Goal: Task Accomplishment & Management: Manage account settings

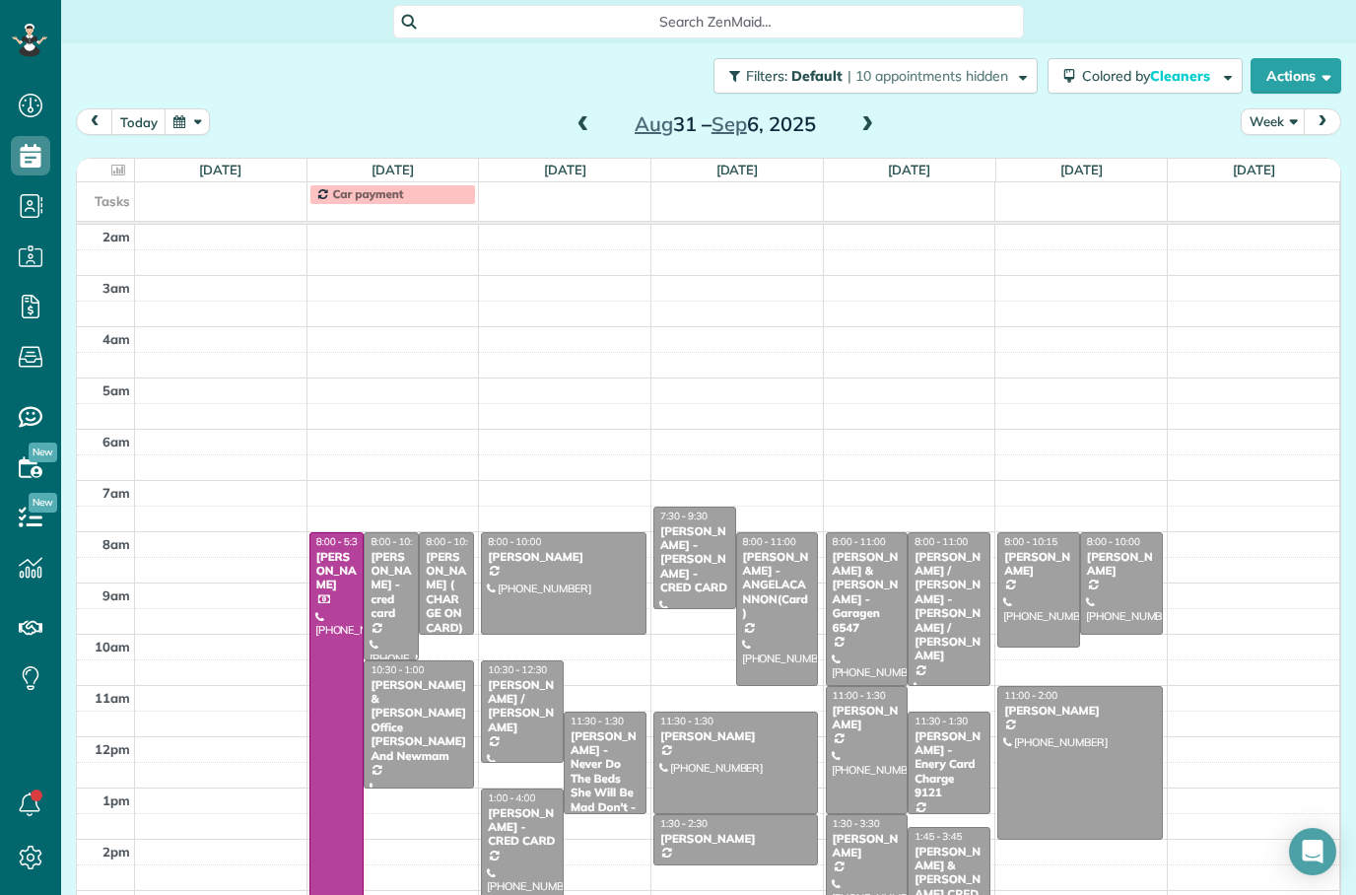
click at [140, 117] on button "today" at bounding box center [138, 121] width 55 height 27
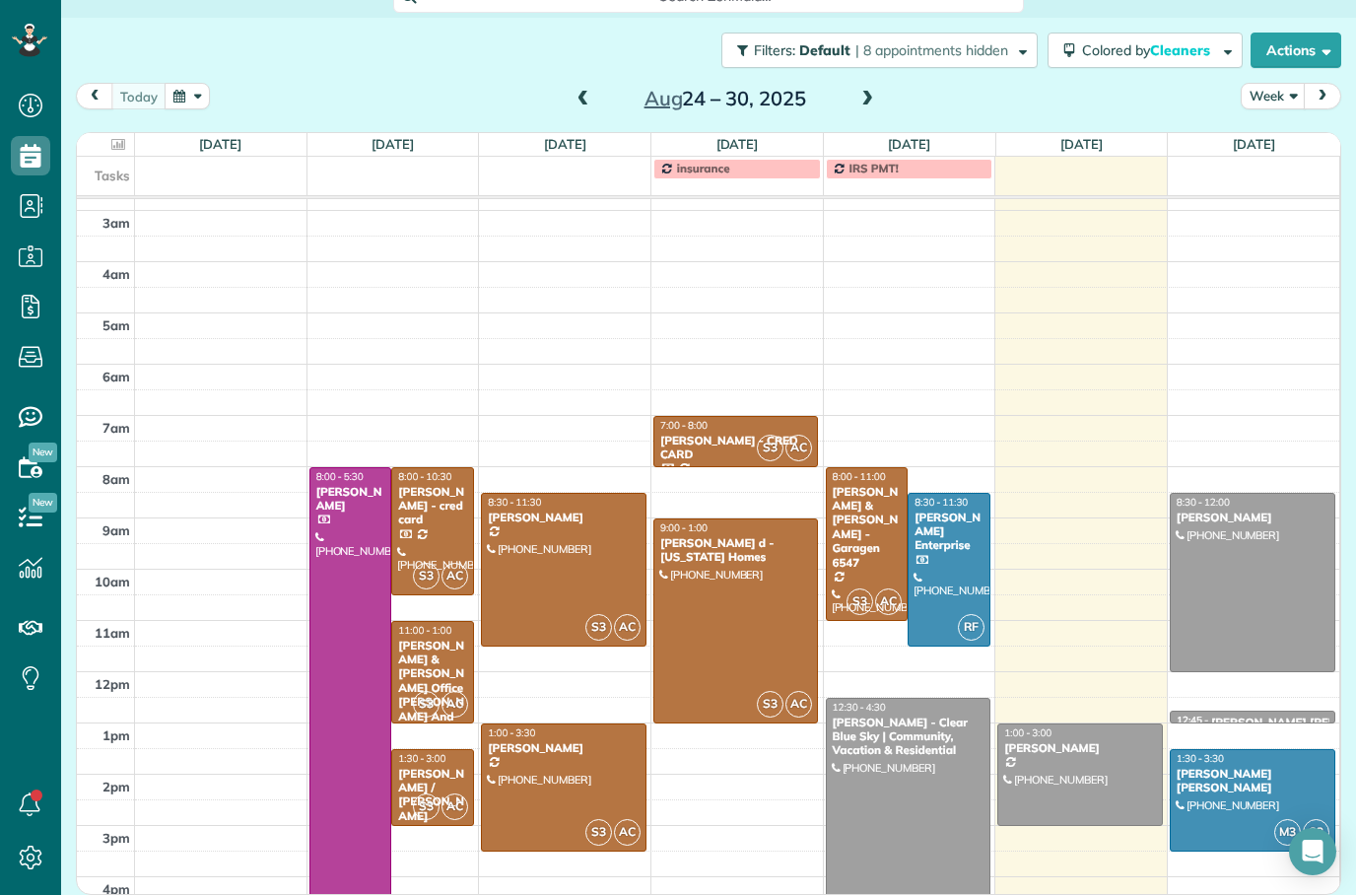
scroll to position [21, 0]
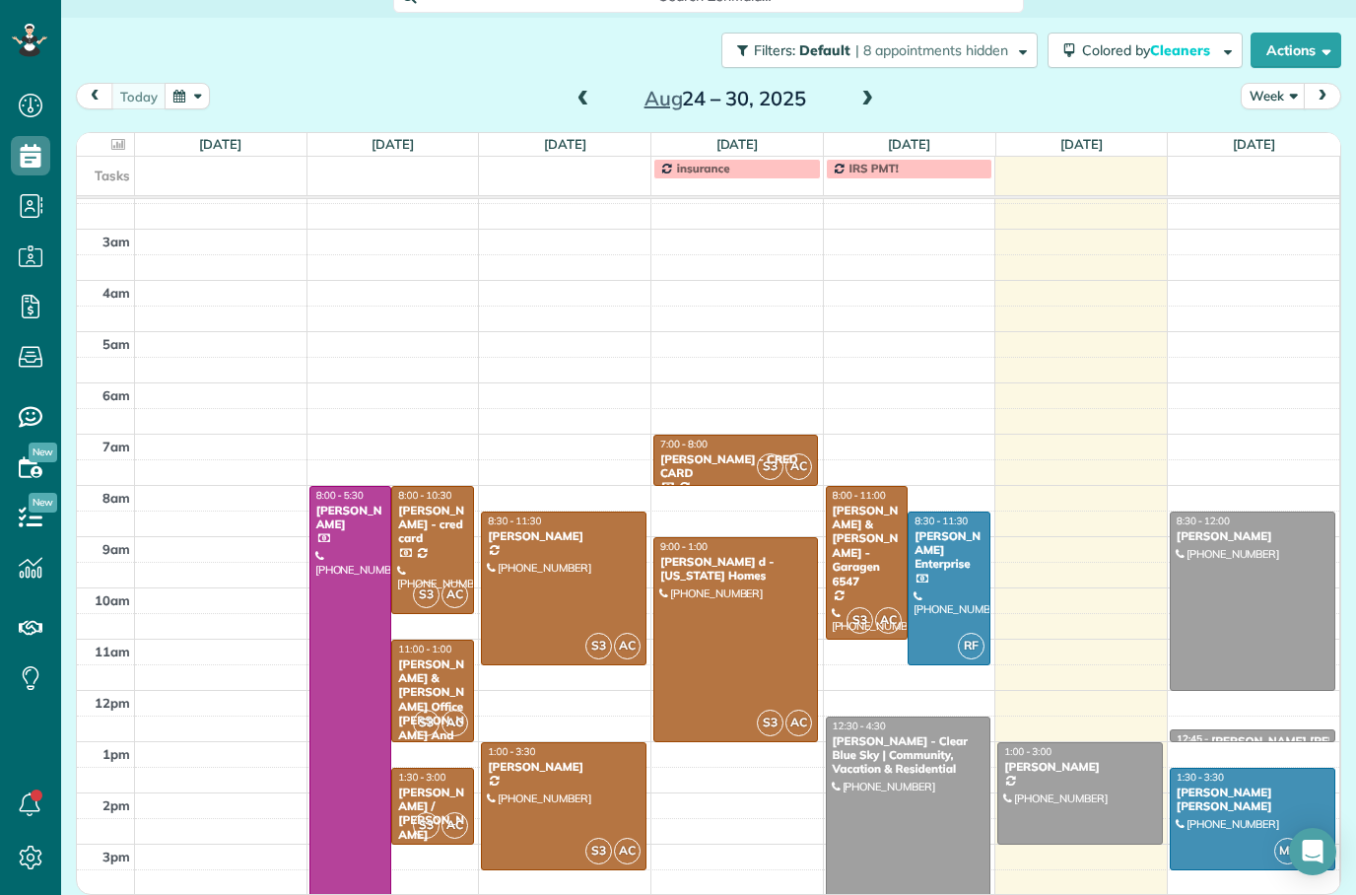
click at [1280, 536] on div at bounding box center [1253, 601] width 164 height 177
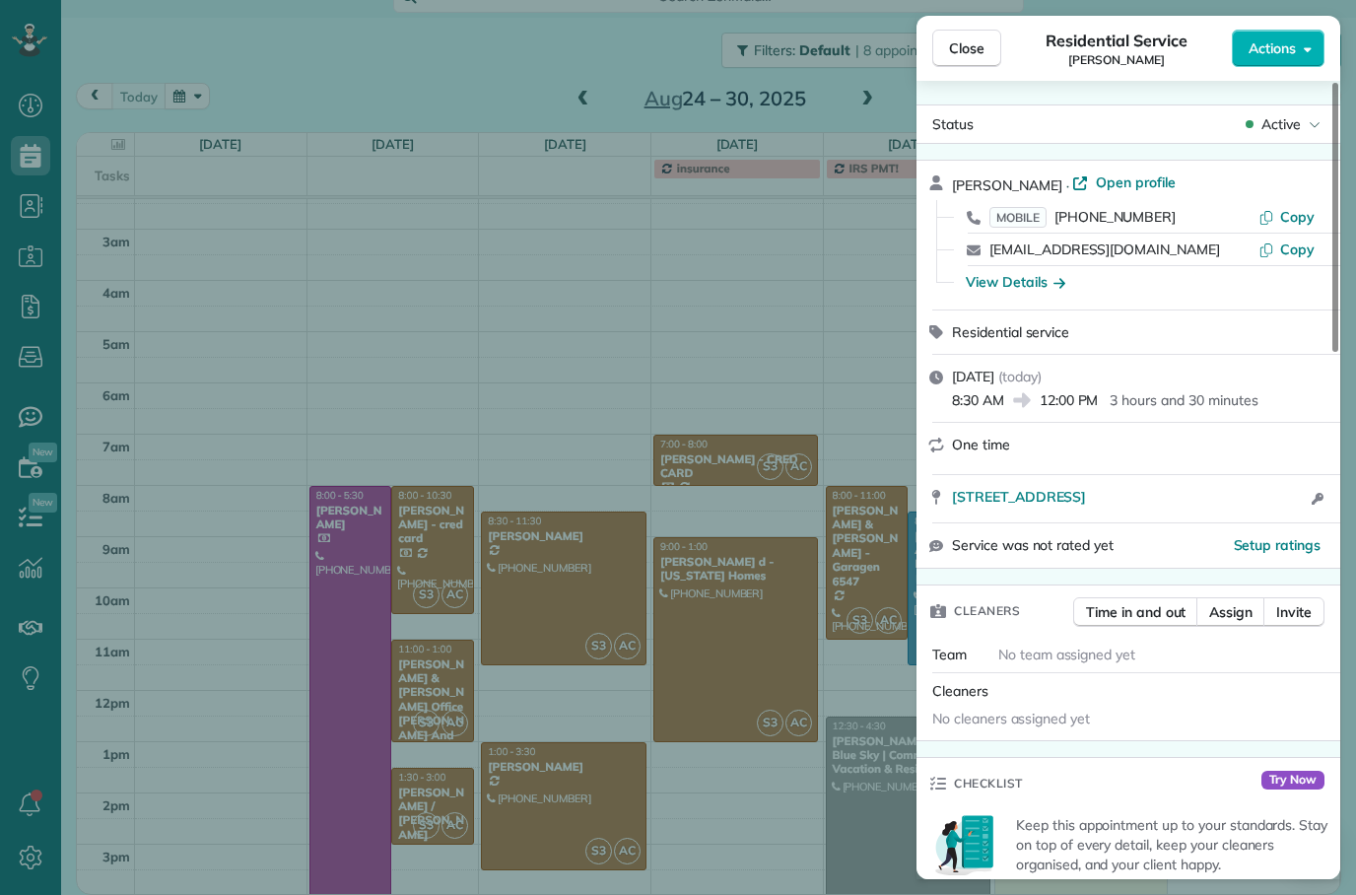
click at [1244, 620] on span "Assign" at bounding box center [1231, 612] width 43 height 20
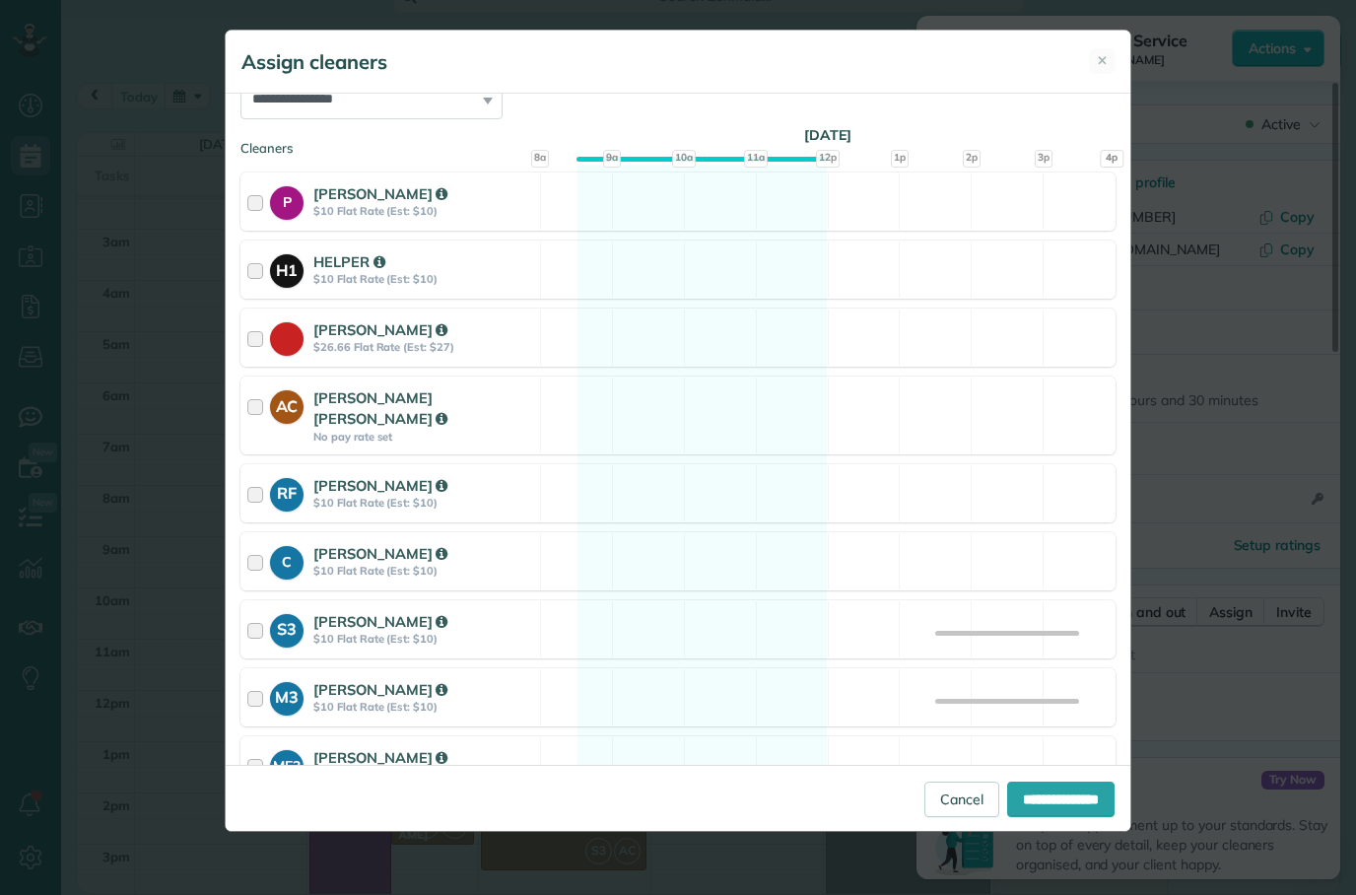
scroll to position [171, 0]
click at [262, 680] on div at bounding box center [258, 698] width 23 height 36
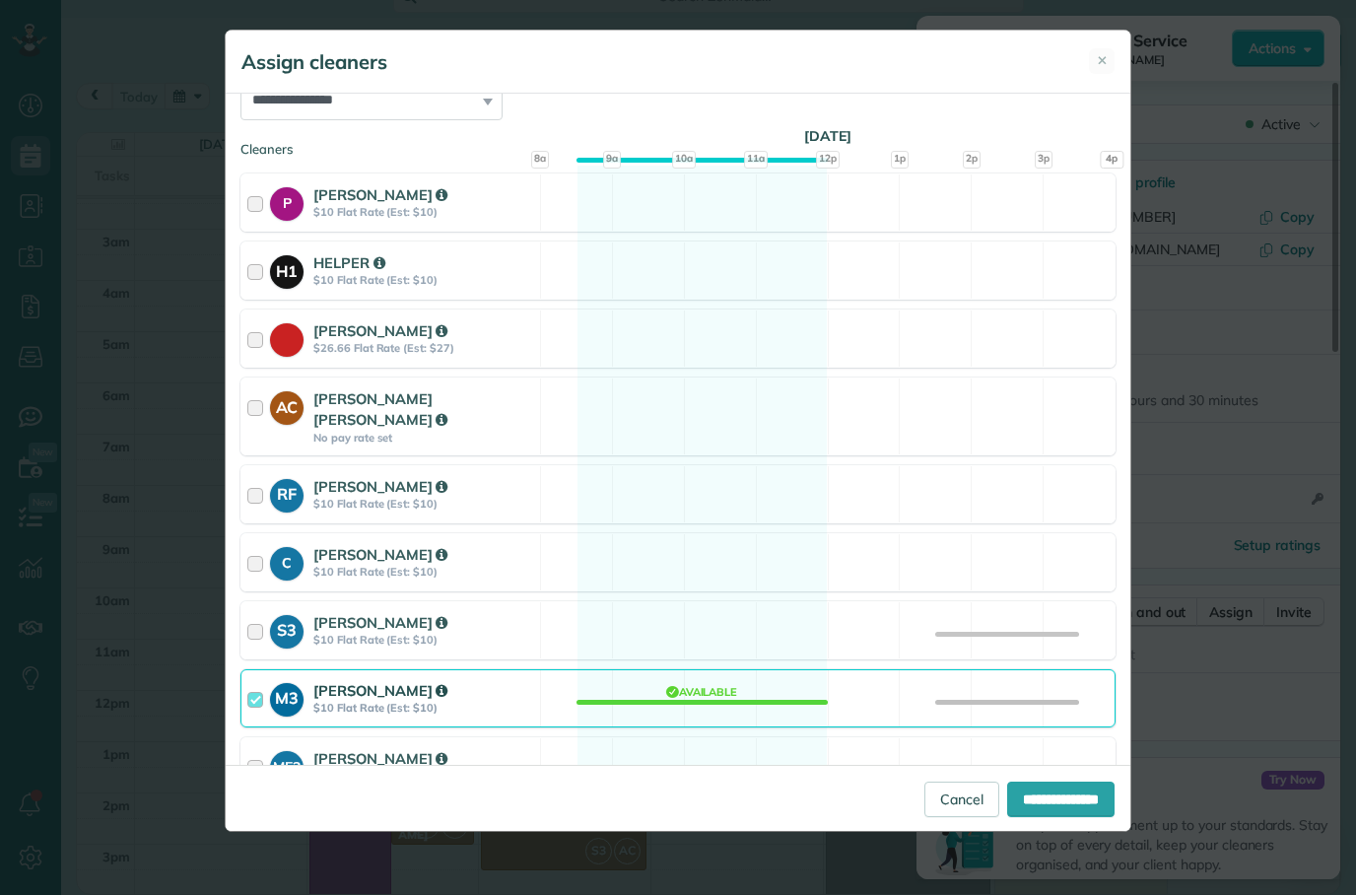
click at [253, 614] on div at bounding box center [258, 630] width 23 height 36
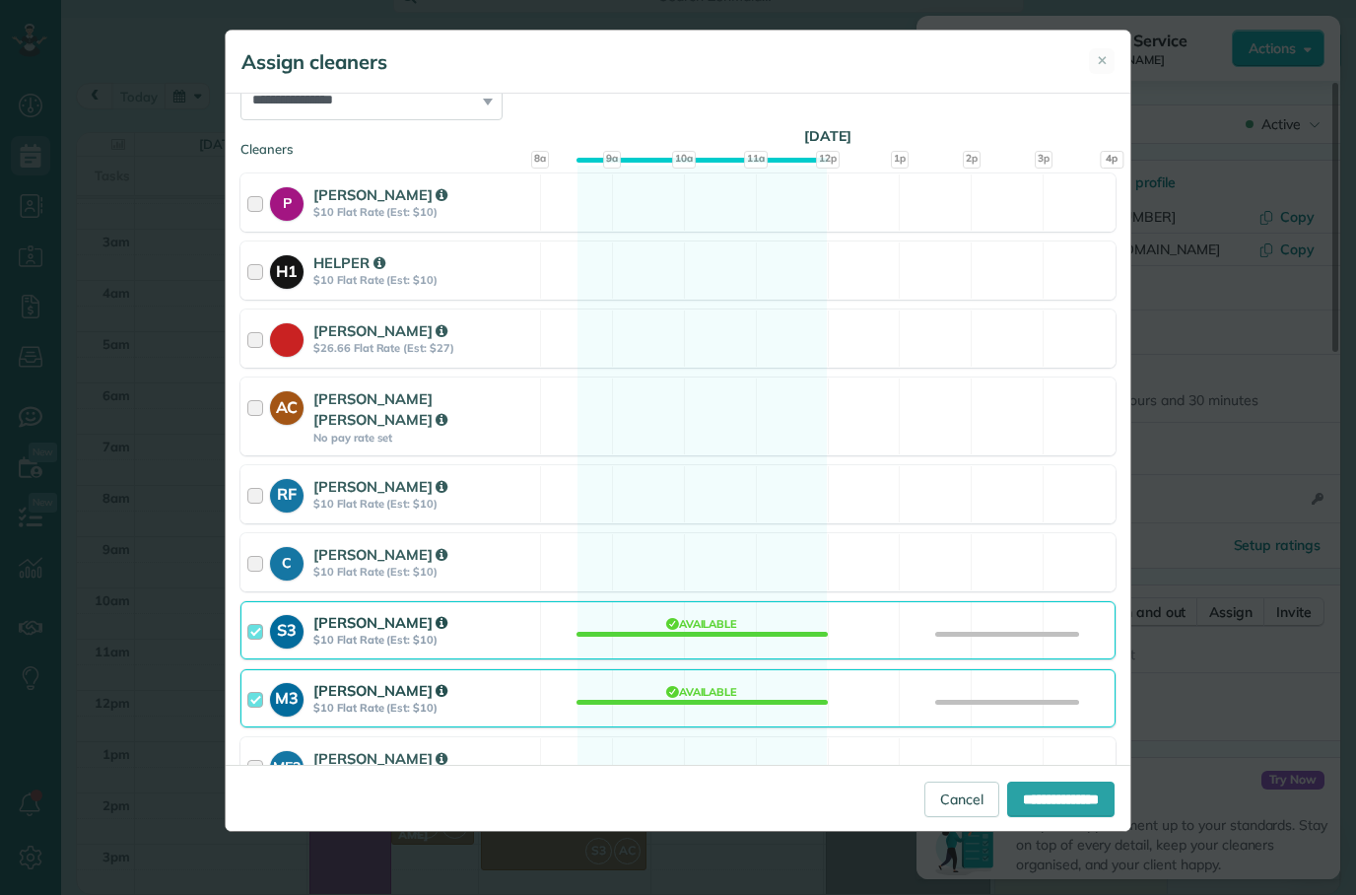
click at [1080, 817] on input "**********" at bounding box center [1060, 799] width 107 height 35
type input "**********"
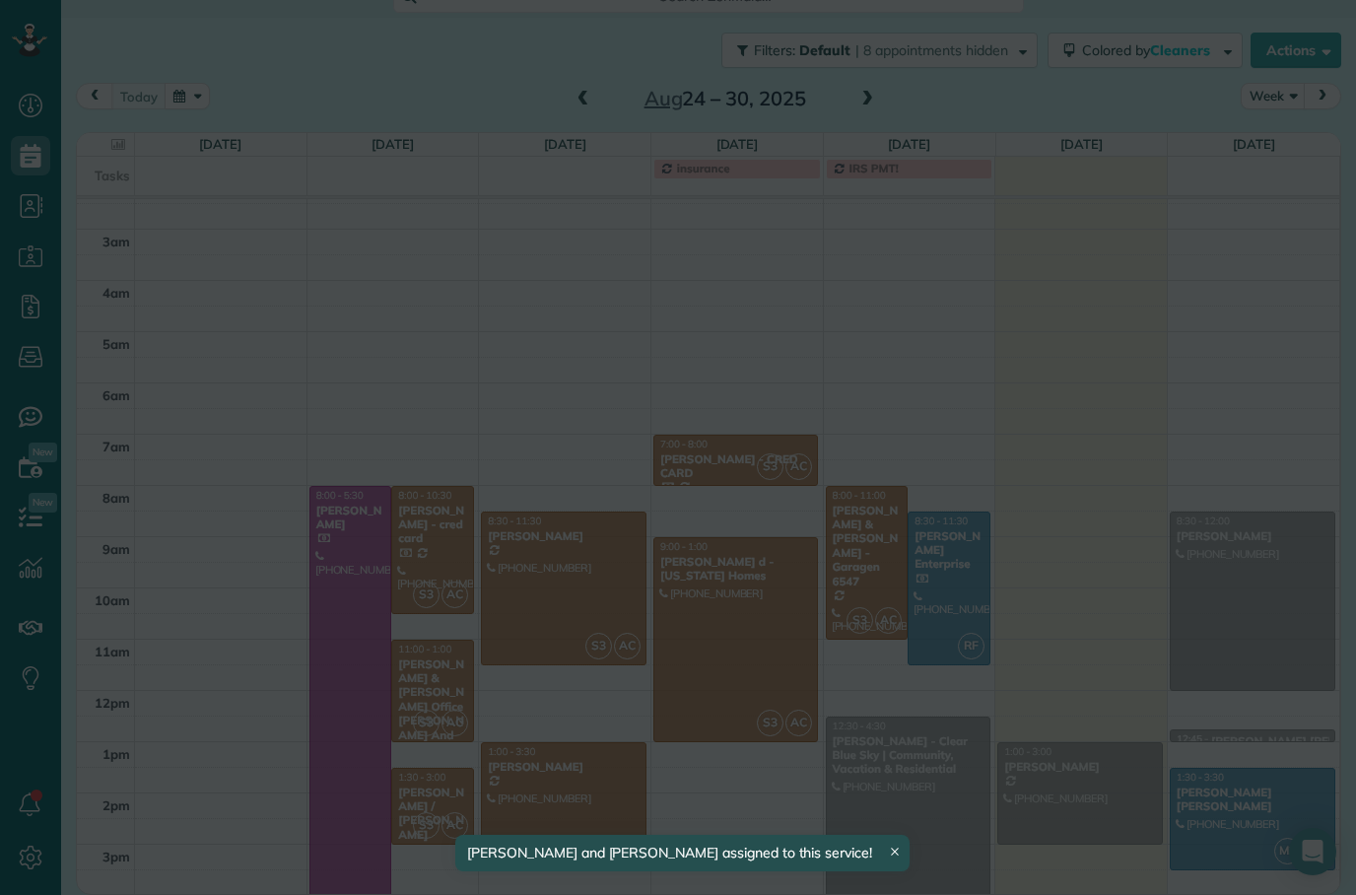
scroll to position [21, 0]
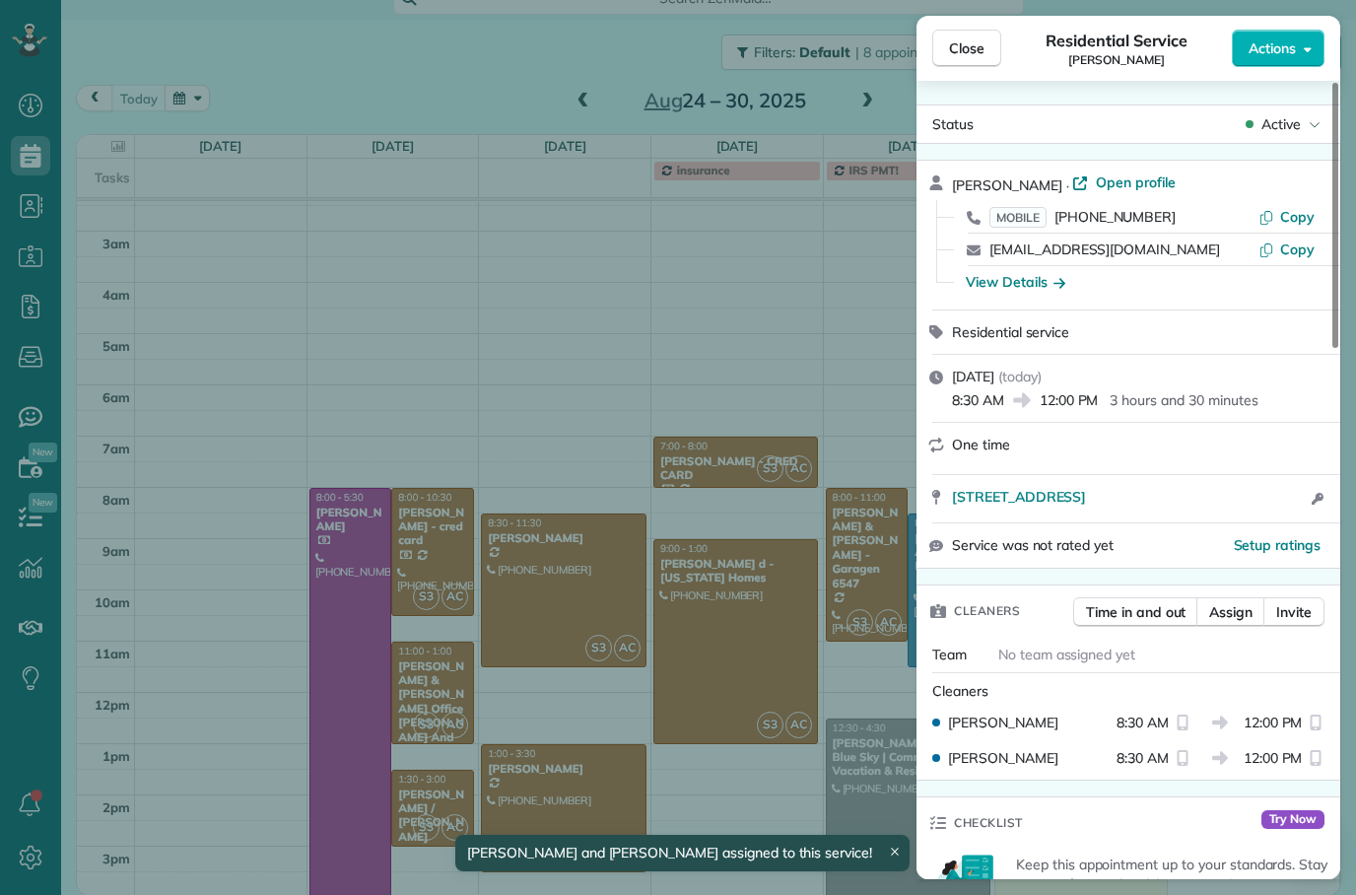
click at [982, 46] on span "Close" at bounding box center [966, 48] width 35 height 20
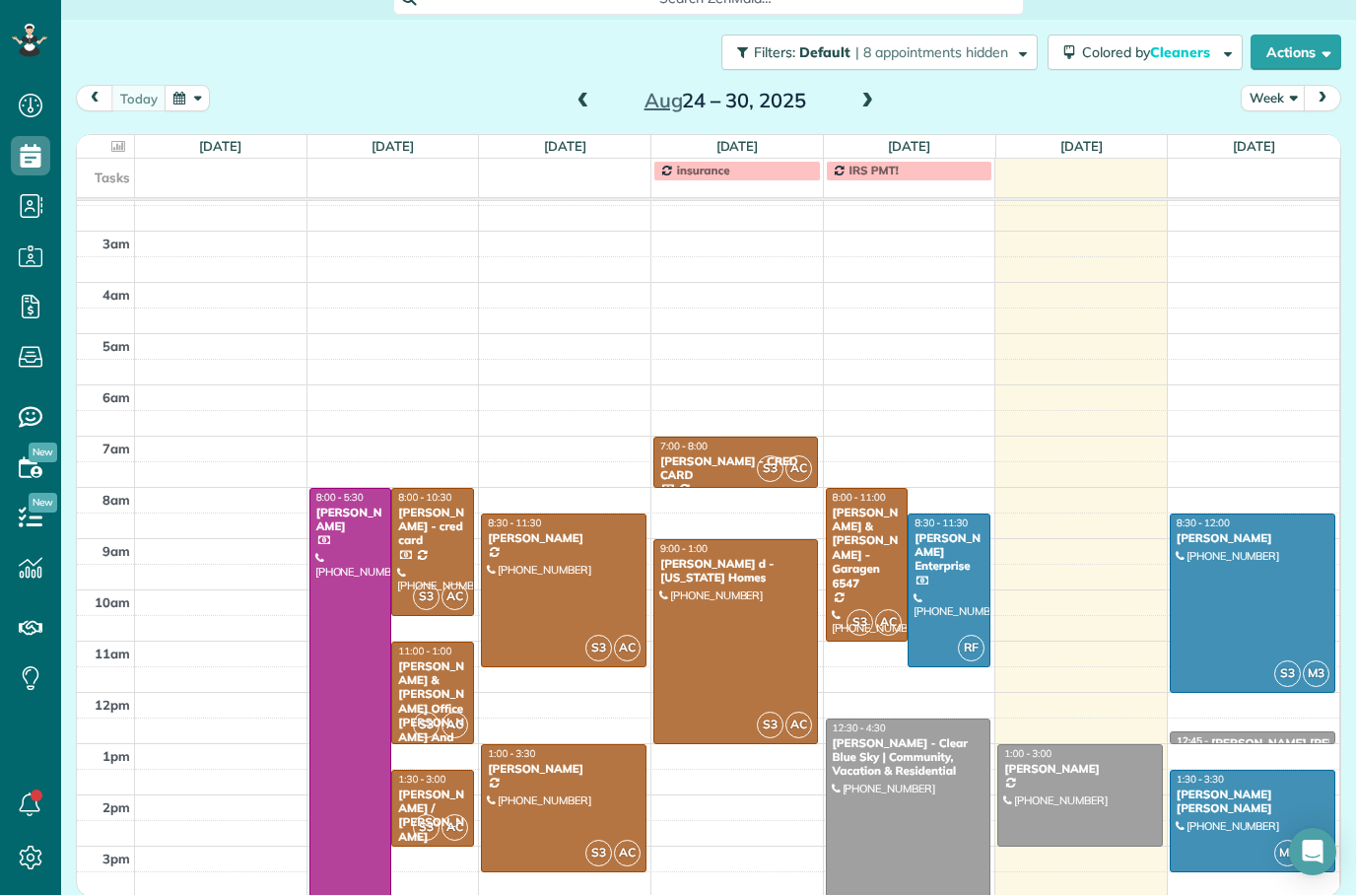
click at [1292, 533] on div at bounding box center [1253, 603] width 164 height 177
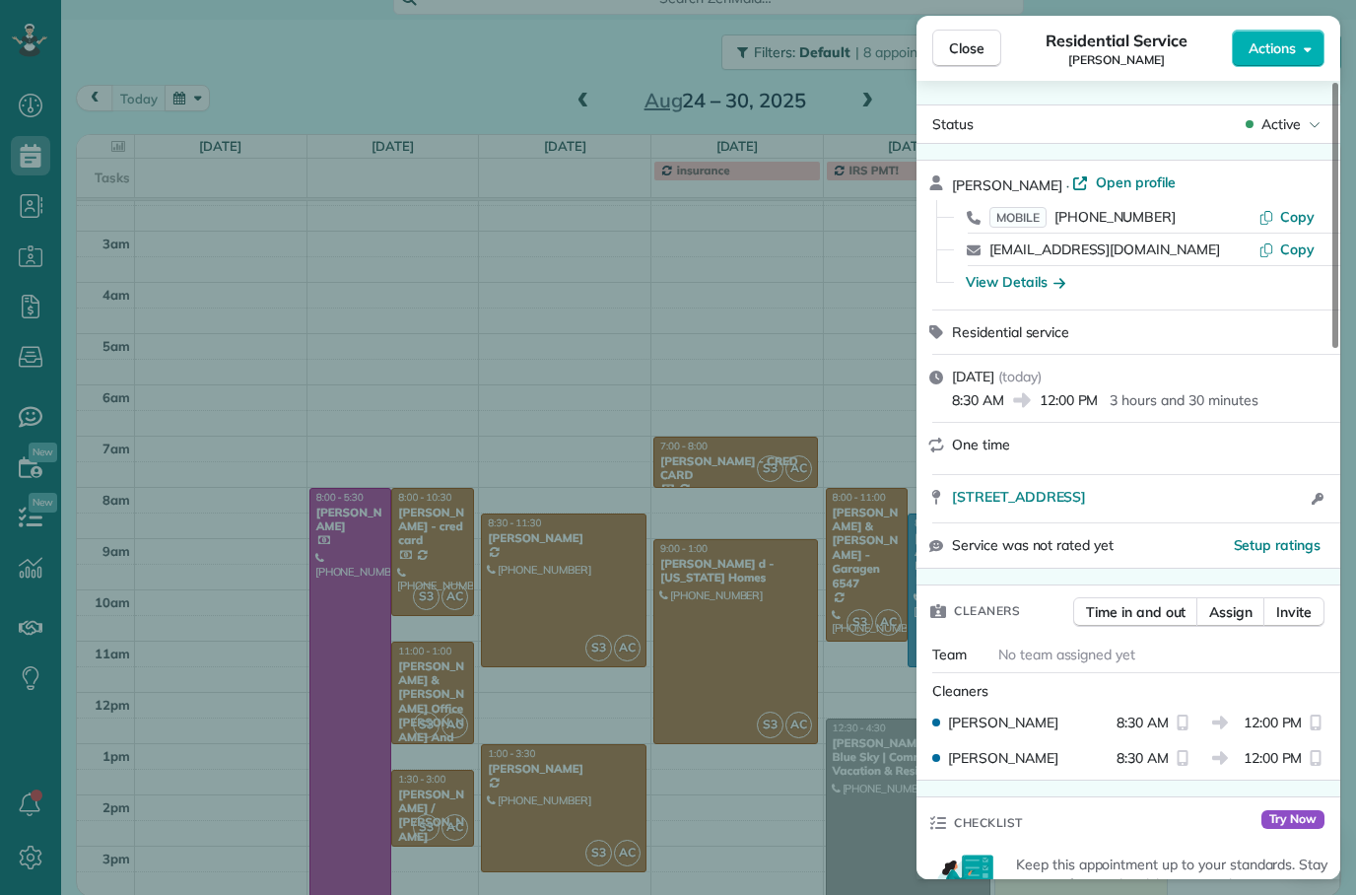
click at [1232, 613] on span "Assign" at bounding box center [1231, 612] width 43 height 20
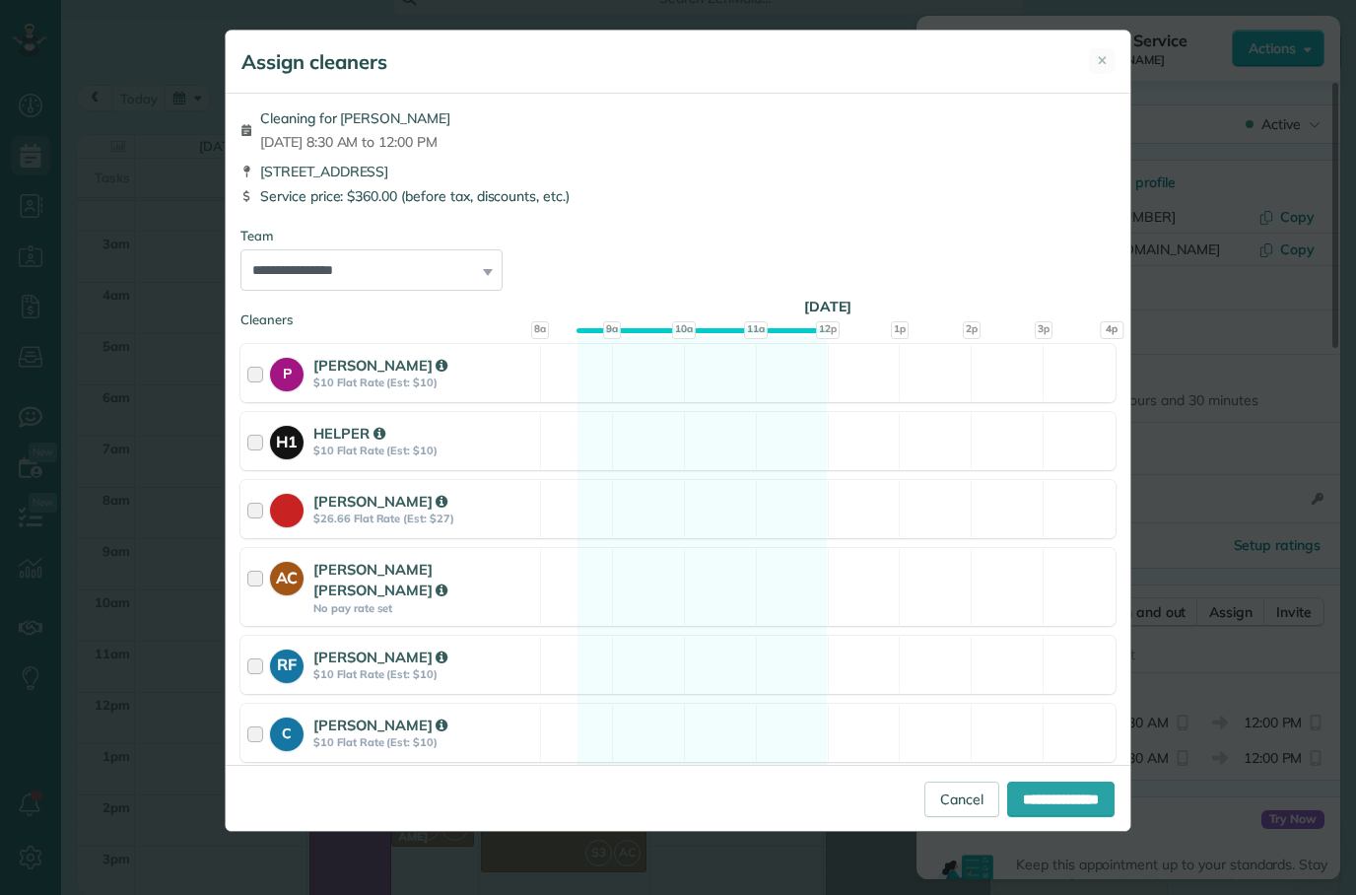
click at [1213, 575] on div "**********" at bounding box center [678, 447] width 1356 height 895
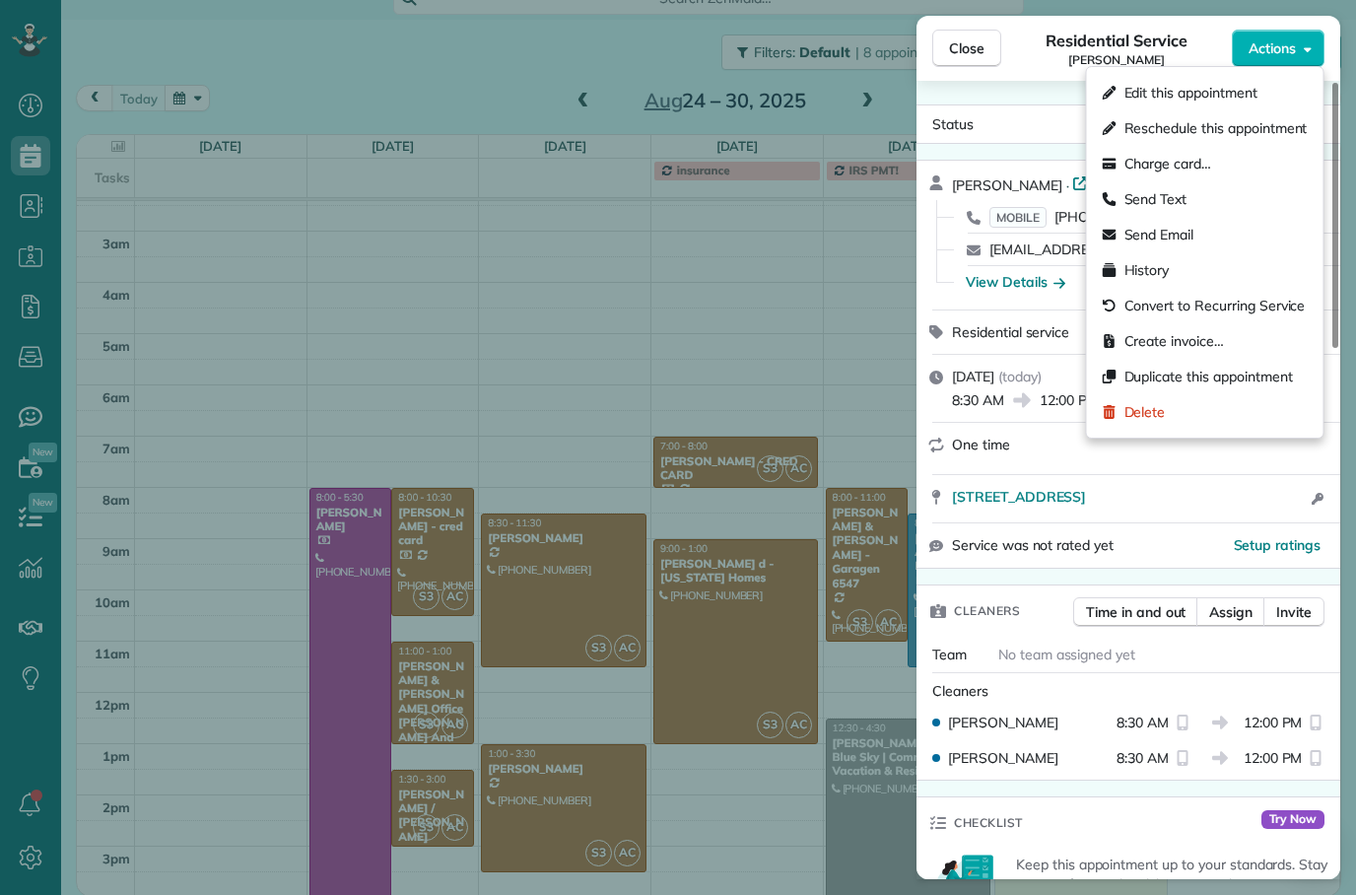
click at [1187, 197] on span "Send Text" at bounding box center [1156, 199] width 63 height 20
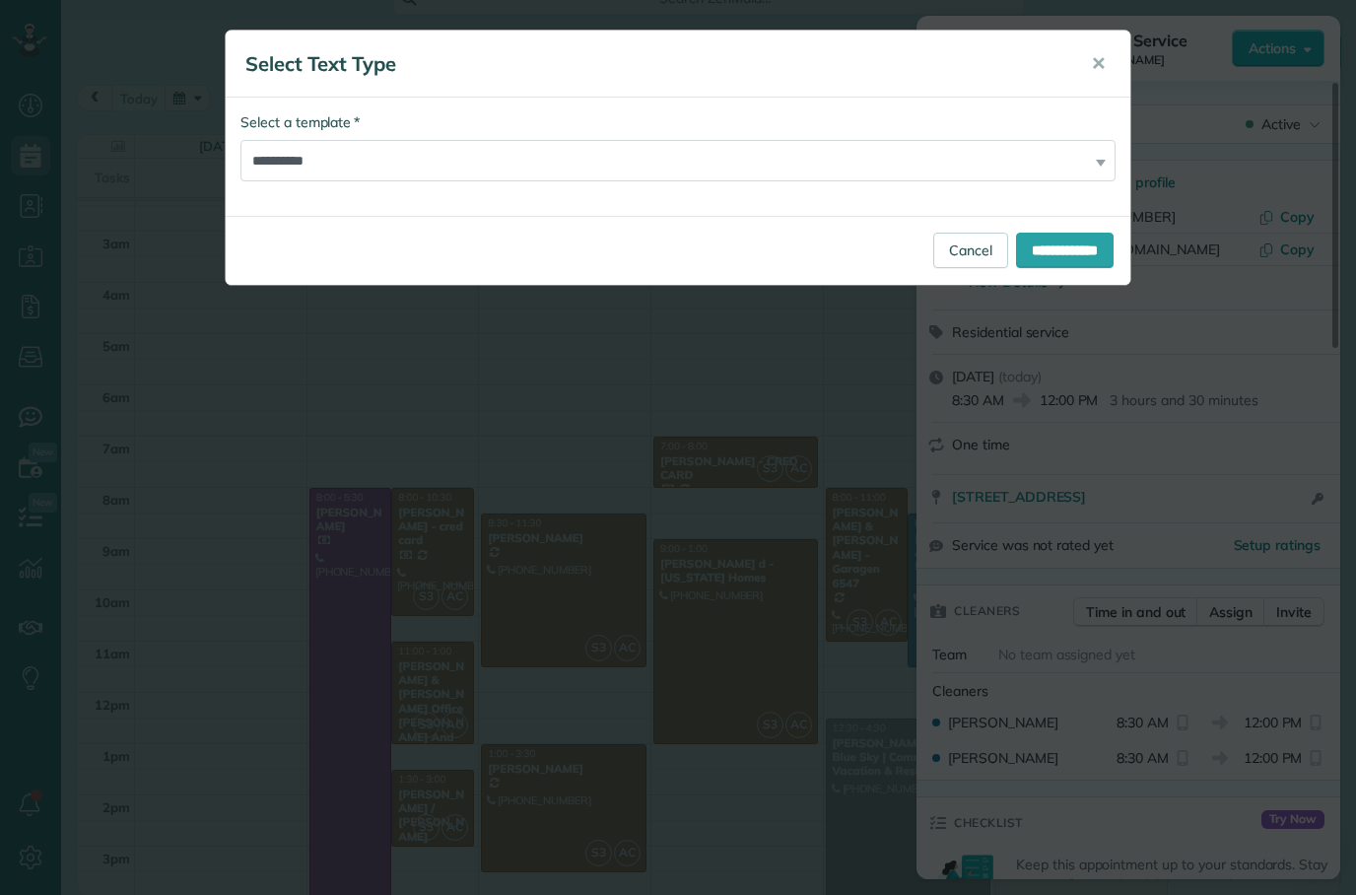
click at [1074, 237] on input "**********" at bounding box center [1065, 250] width 98 height 35
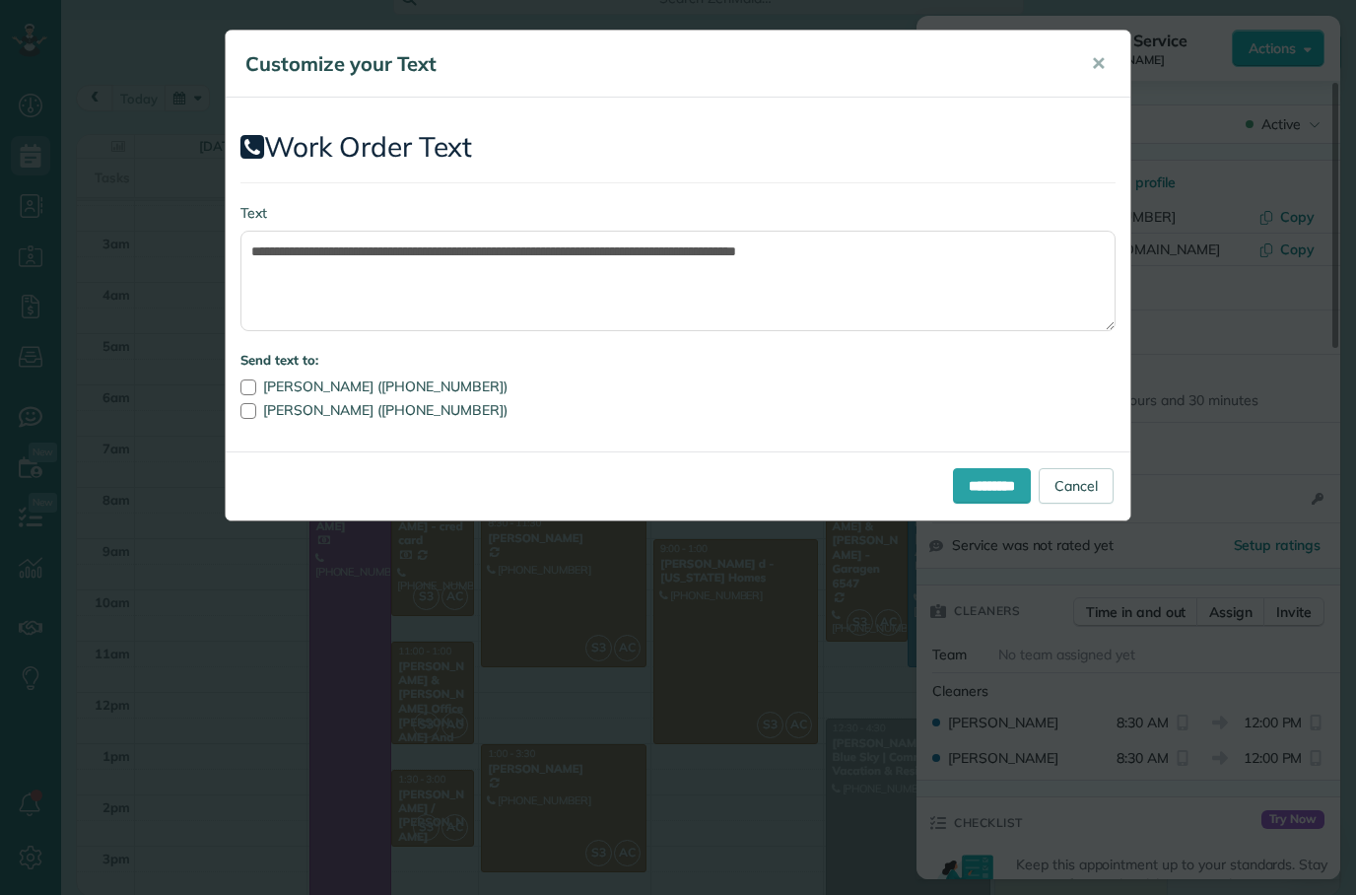
click at [986, 487] on input "*********" at bounding box center [992, 485] width 78 height 35
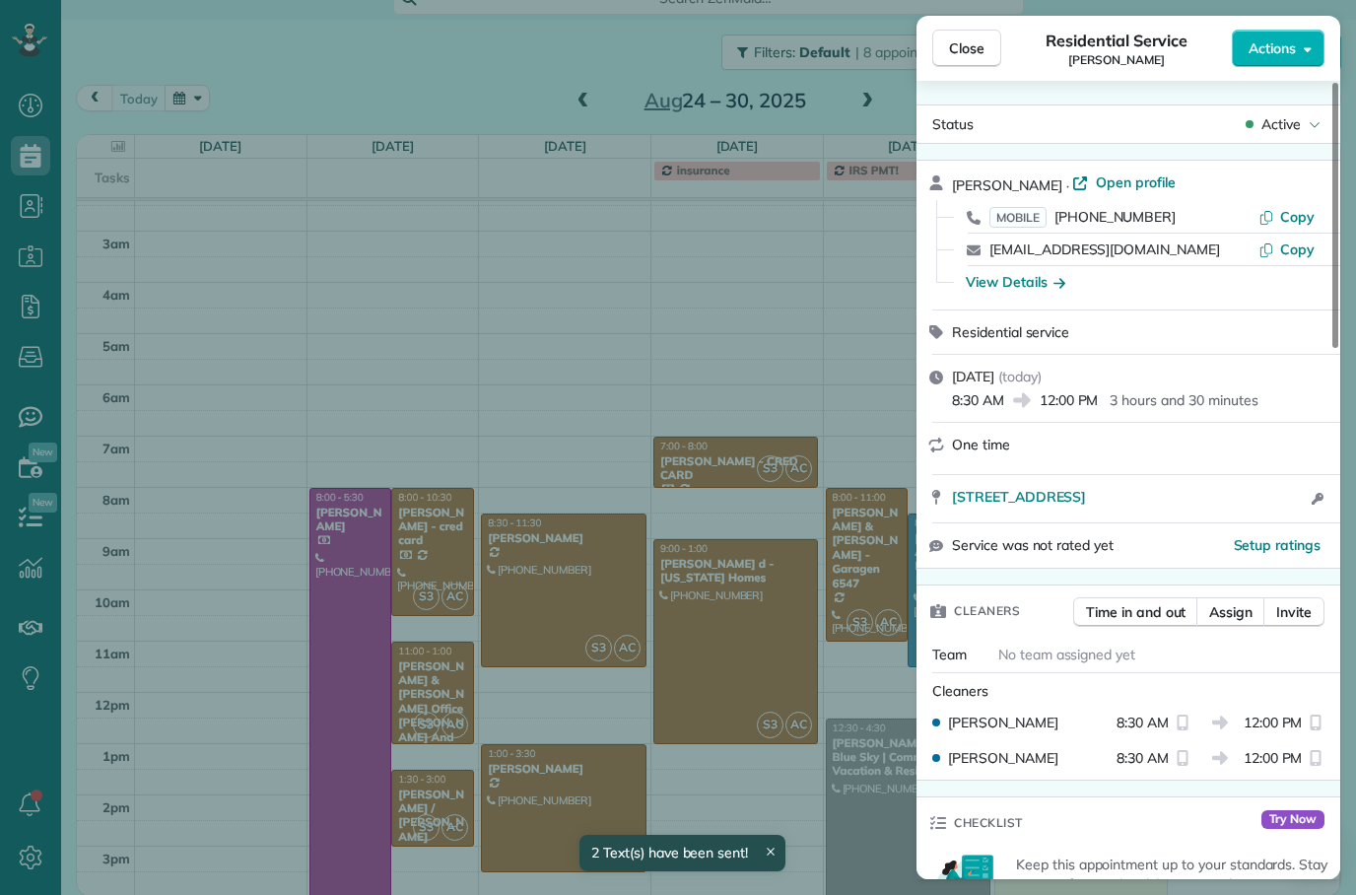
scroll to position [21, 0]
click at [977, 56] on span "Close" at bounding box center [966, 48] width 35 height 20
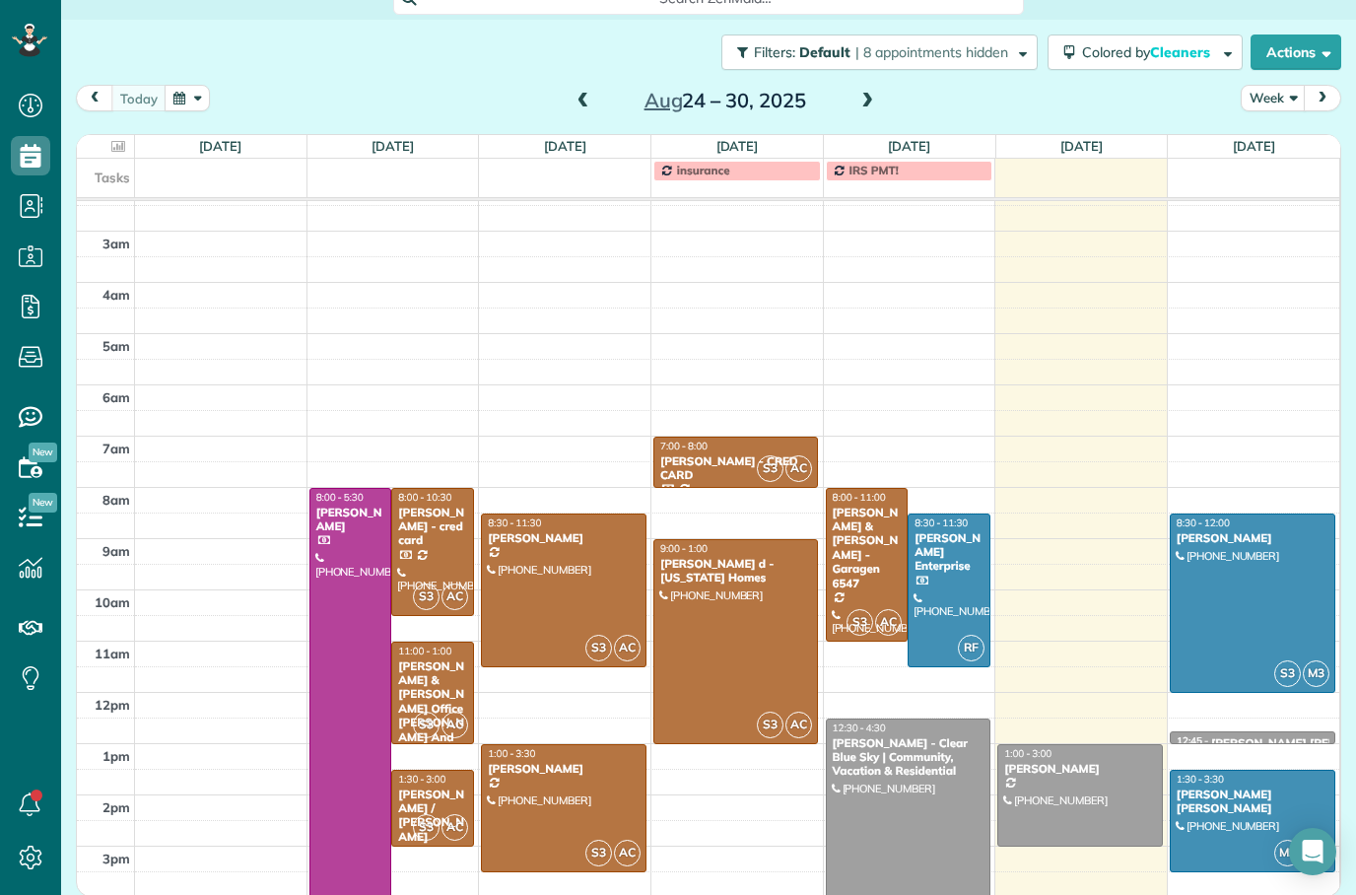
click at [1258, 719] on td at bounding box center [738, 732] width 1206 height 26
click at [1272, 744] on td at bounding box center [738, 757] width 1206 height 26
click at [1284, 736] on div "[PERSON_NAME] [PERSON_NAME]" at bounding box center [1308, 743] width 194 height 14
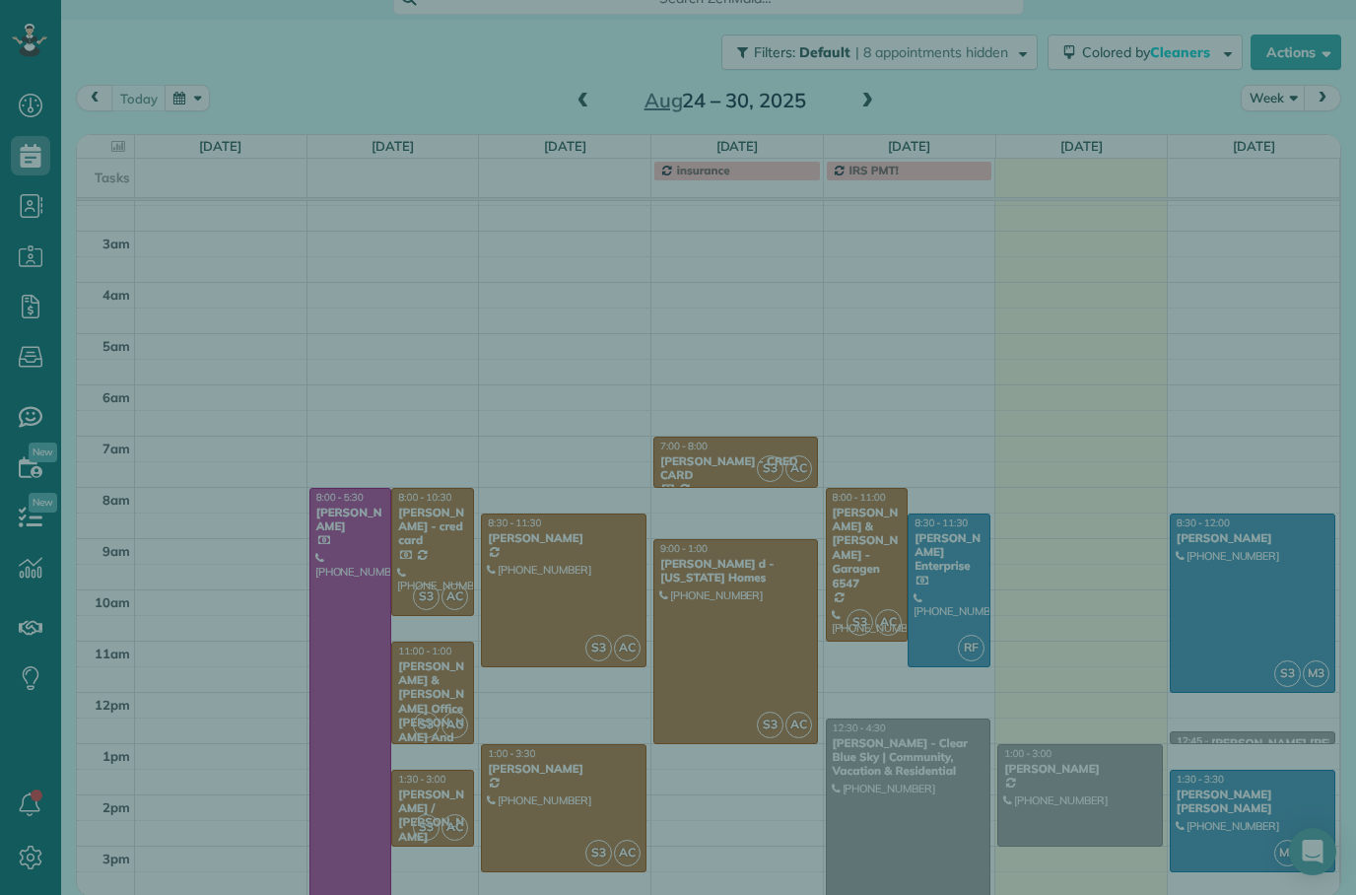
click at [1284, 664] on div "Cleaners" at bounding box center [1129, 479] width 424 height 800
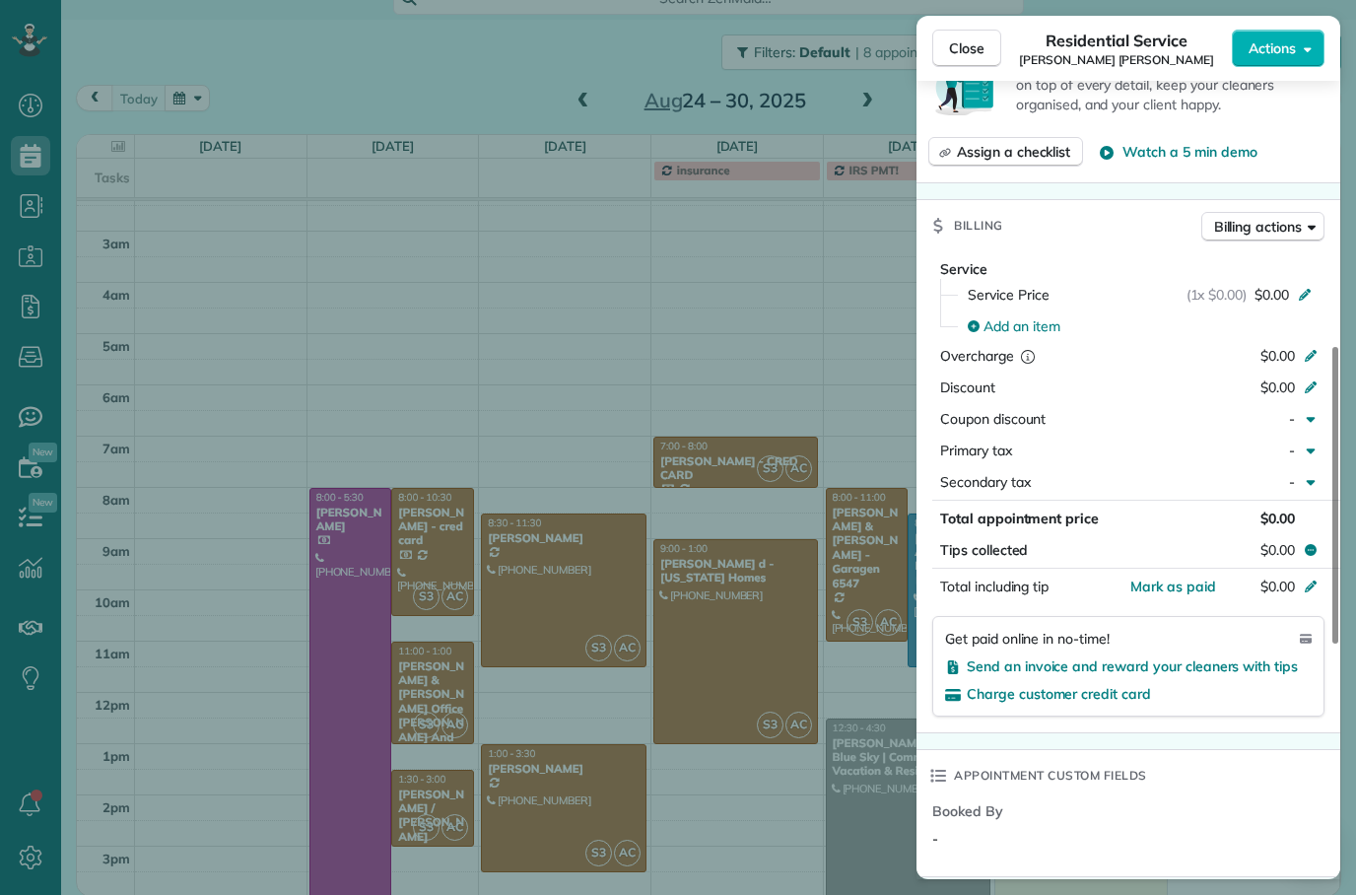
scroll to position [781, 0]
click at [979, 44] on span "Close" at bounding box center [966, 48] width 35 height 20
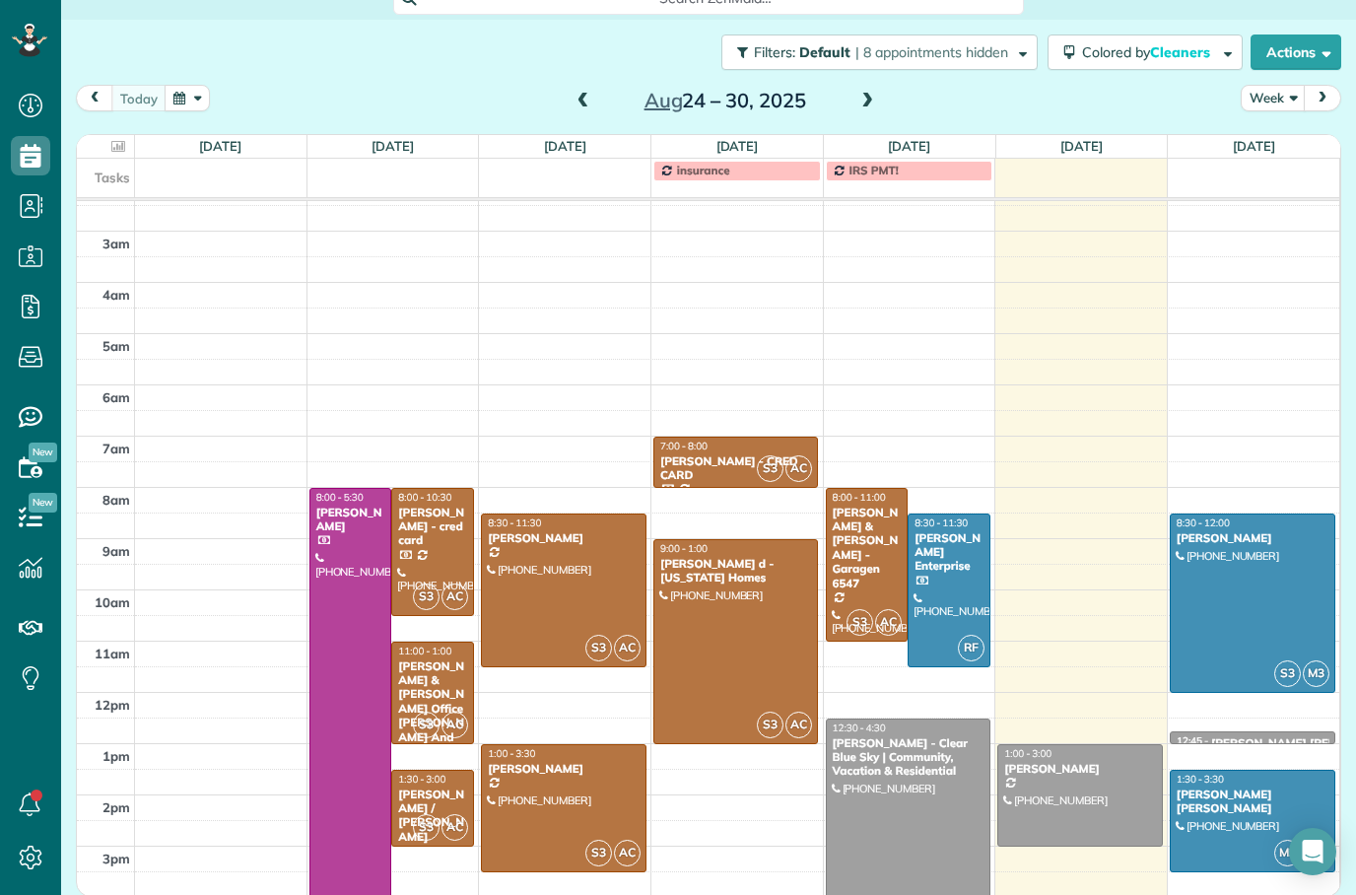
click at [875, 87] on span at bounding box center [868, 102] width 22 height 30
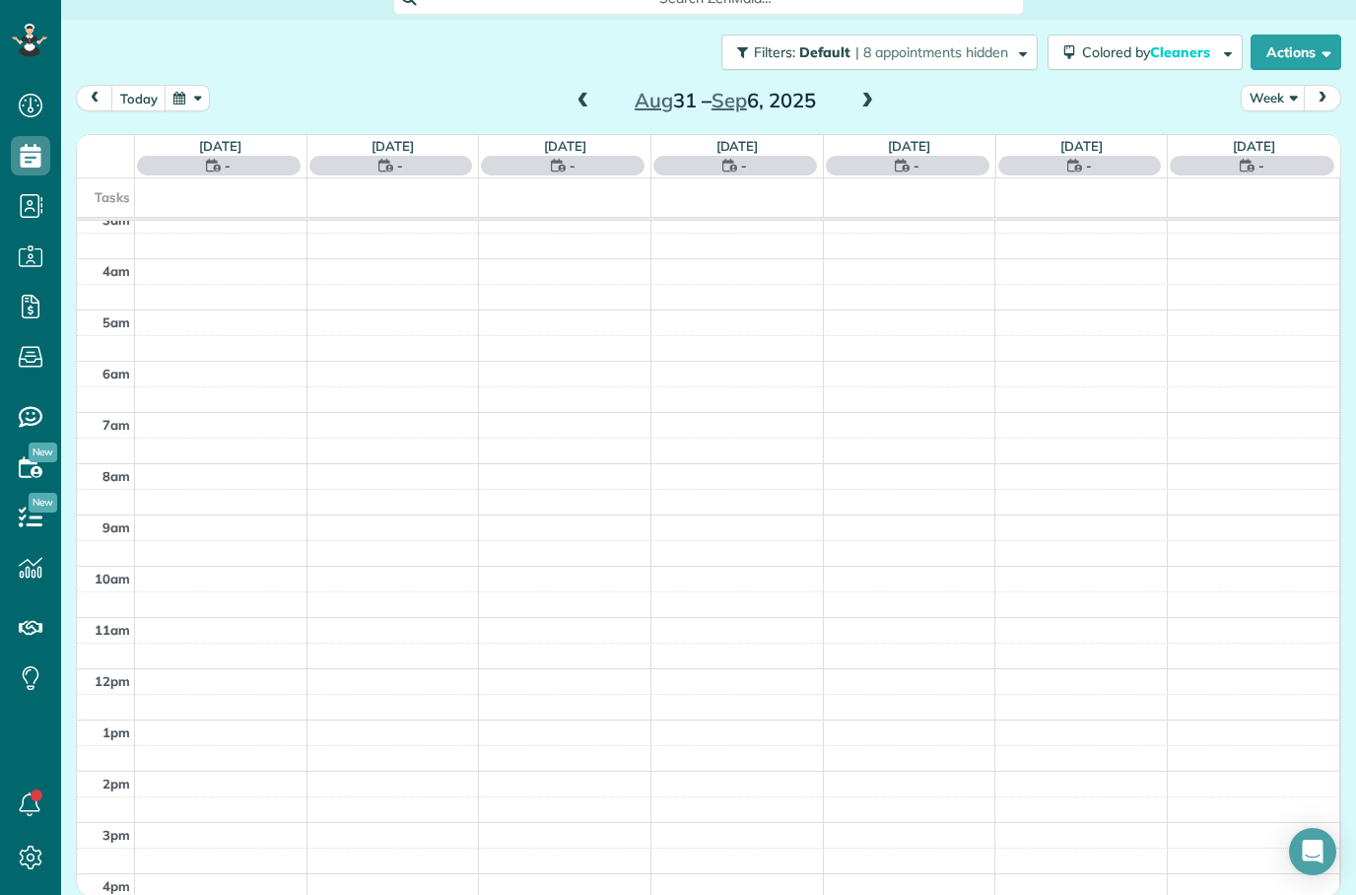
scroll to position [64, 0]
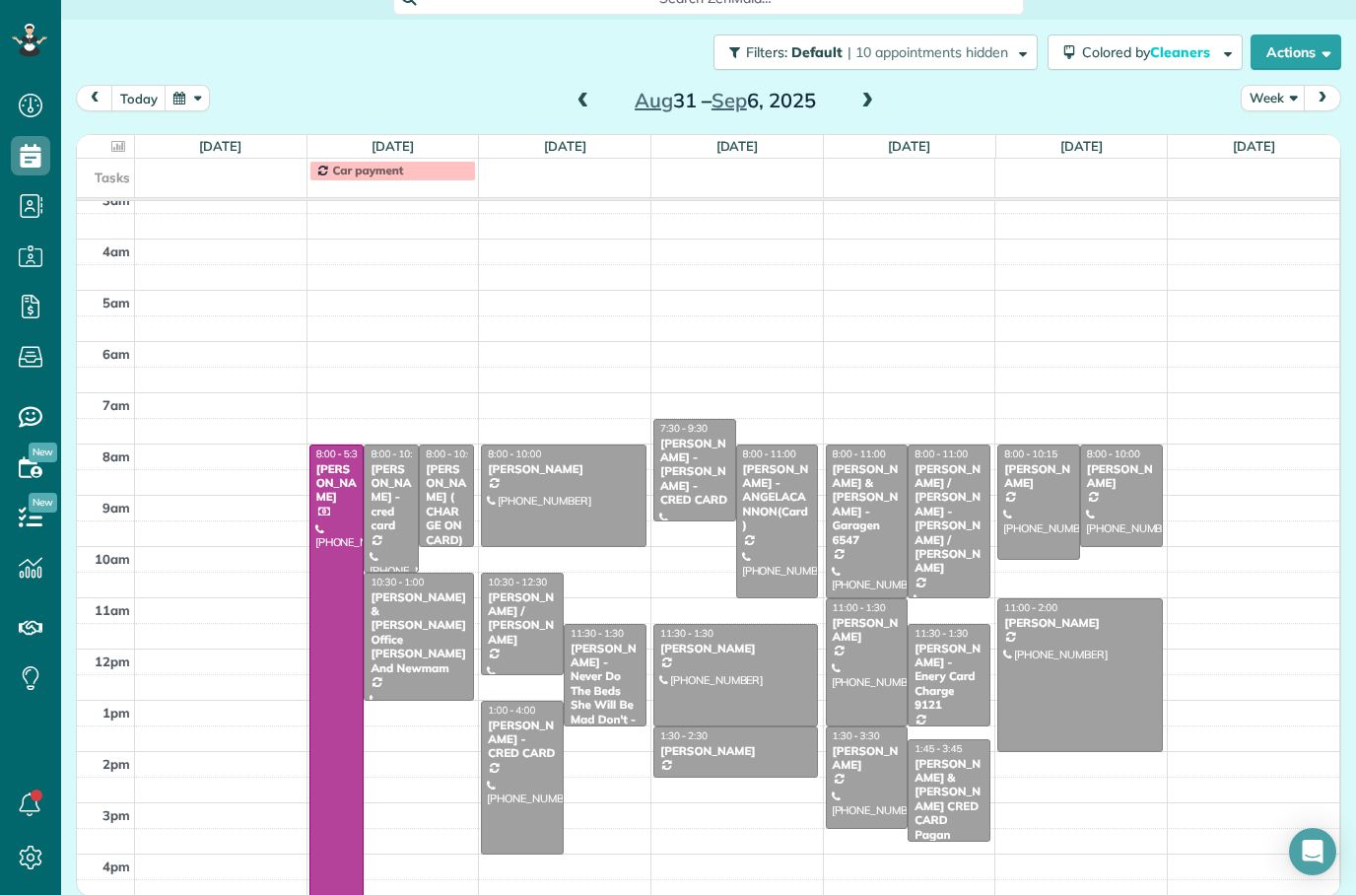
click at [575, 87] on span at bounding box center [584, 102] width 22 height 30
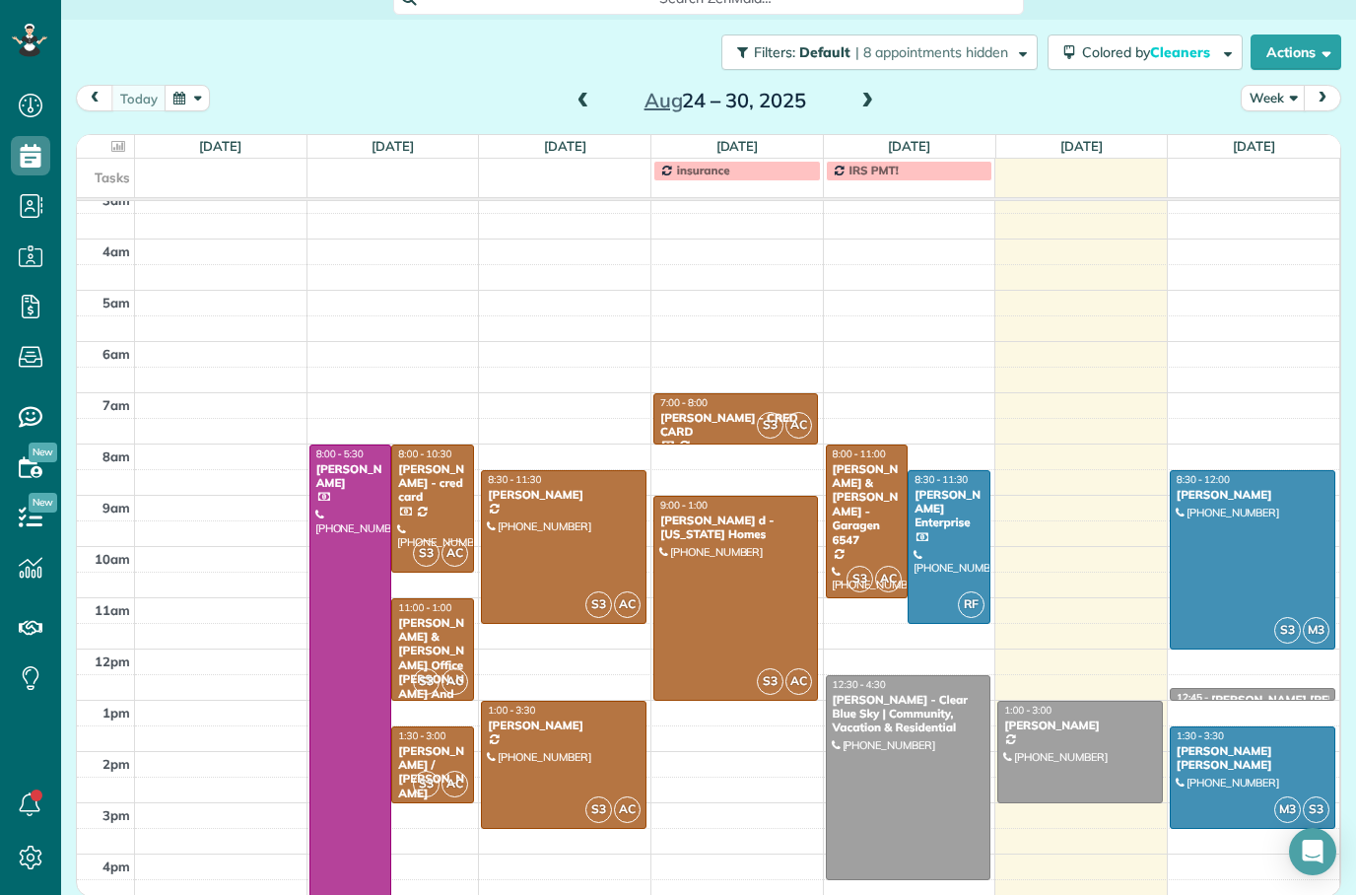
click at [873, 93] on span at bounding box center [868, 102] width 22 height 18
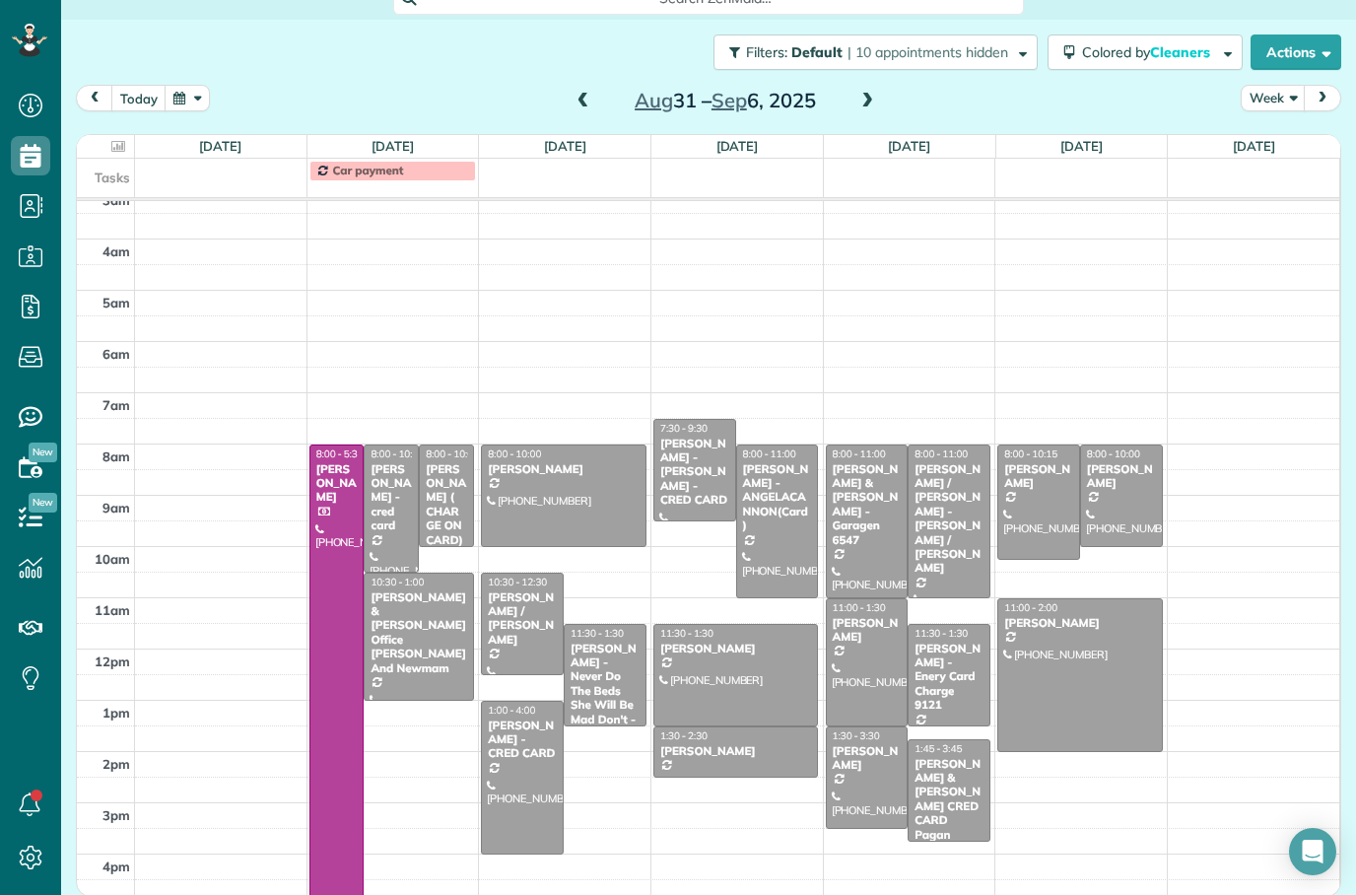
click at [146, 85] on button "today" at bounding box center [138, 98] width 55 height 27
